Goal: Transaction & Acquisition: Purchase product/service

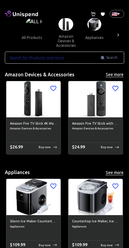
click at [29, 63] on input "text" at bounding box center [53, 58] width 96 height 12
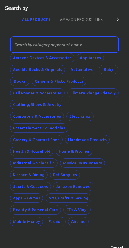
scroll to position [0, 0]
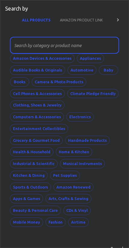
click at [123, 127] on div "​ Amazon Devices & Accessories Appliances Audible Books & Originals Automotive …" at bounding box center [64, 132] width 119 height 190
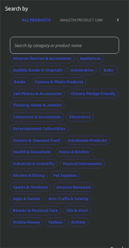
click at [39, 183] on button "Sports & Outdoors" at bounding box center [30, 187] width 41 height 9
click at [29, 50] on input "text" at bounding box center [62, 45] width 105 height 17
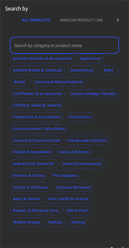
click at [121, 132] on div "​ Amazon Devices & Accessories Appliances Audible Books & Originals Automotive …" at bounding box center [64, 132] width 119 height 190
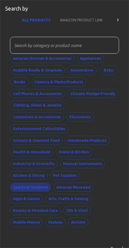
click at [22, 183] on button "Sports & Outdoors" at bounding box center [30, 187] width 41 height 9
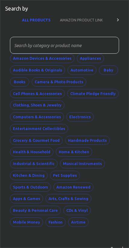
scroll to position [182, 0]
click at [29, 47] on input "text" at bounding box center [62, 45] width 105 height 17
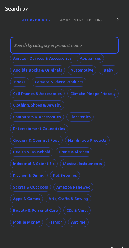
scroll to position [155, 0]
type input "Kayak"
click at [122, 118] on div "Kayak ​ Amazon Devices & Accessories Appliances Audible Books & Originals Autom…" at bounding box center [64, 132] width 119 height 190
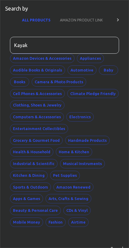
click at [28, 183] on button "Sports & Outdoors" at bounding box center [30, 187] width 41 height 9
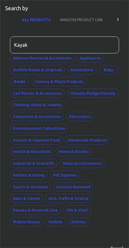
scroll to position [0, 0]
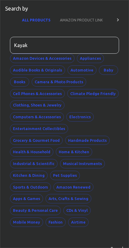
click at [119, 244] on button "Cancel" at bounding box center [116, 248] width 19 height 9
